Goal: Transaction & Acquisition: Purchase product/service

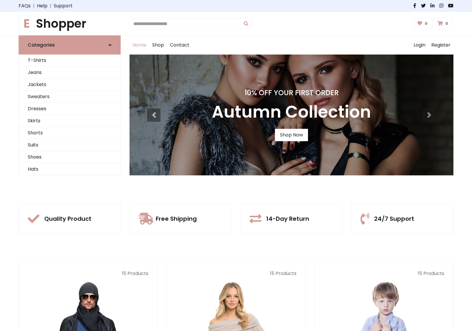
click at [236, 165] on div "10% Off Your First Order Autumn Collection Shop Now" at bounding box center [292, 115] width 324 height 121
click at [291, 135] on link "Shop Now" at bounding box center [291, 135] width 33 height 12
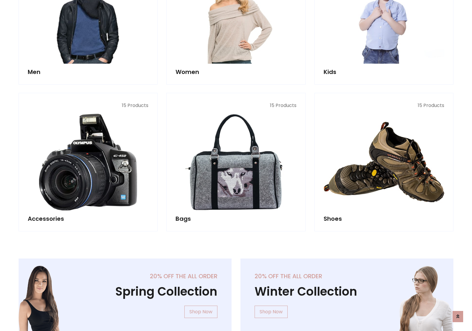
scroll to position [588, 0]
